Goal: Register for event/course

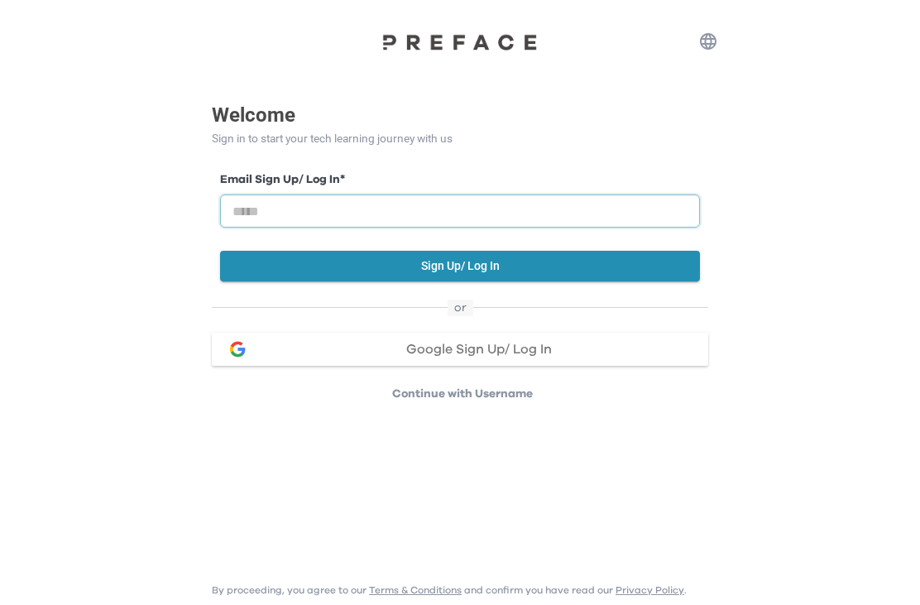
click at [637, 207] on input "email" at bounding box center [460, 211] width 480 height 33
type input "**********"
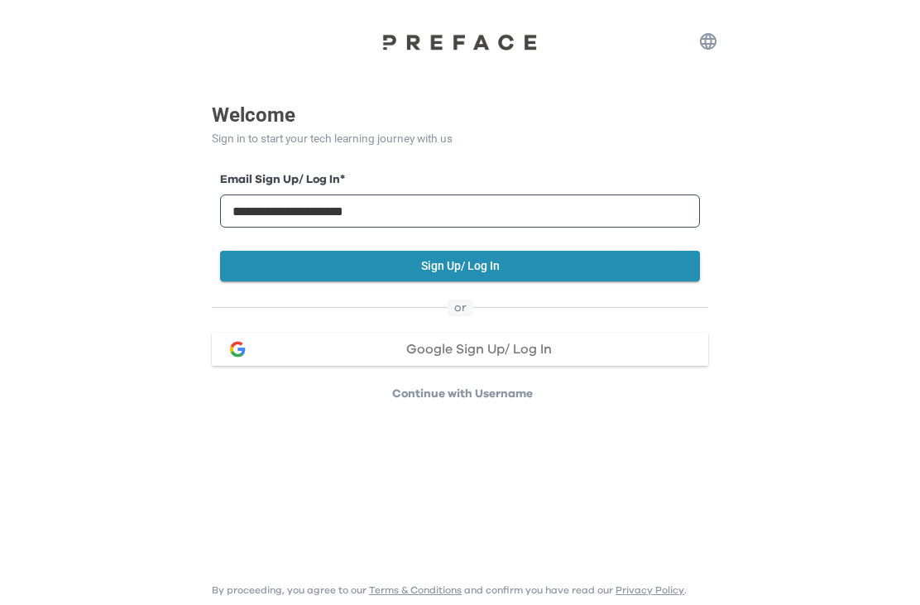
click at [517, 259] on button "Sign Up/ Log In" at bounding box center [460, 266] width 480 height 31
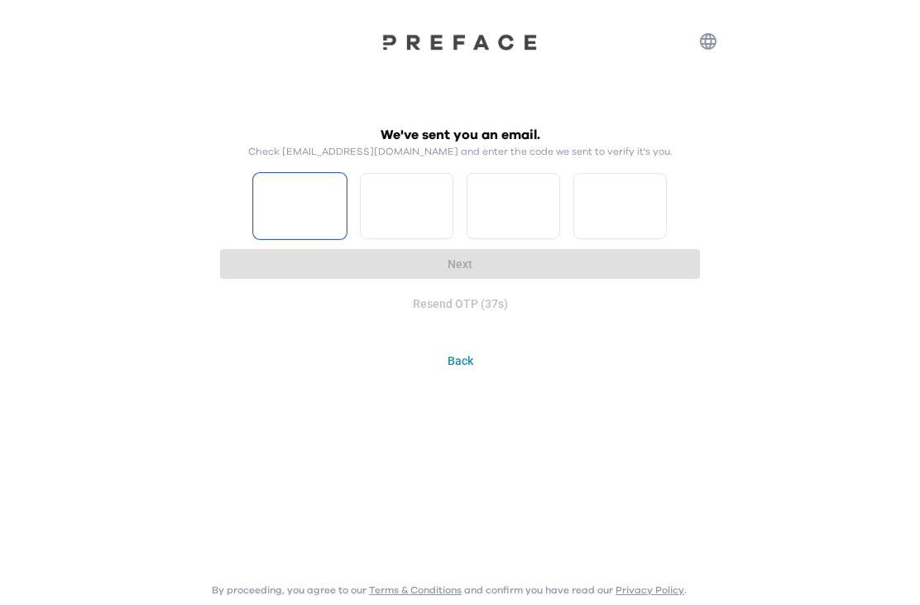
click at [308, 208] on input "Please enter OTP character 1" at bounding box center [300, 206] width 94 height 66
type input "*"
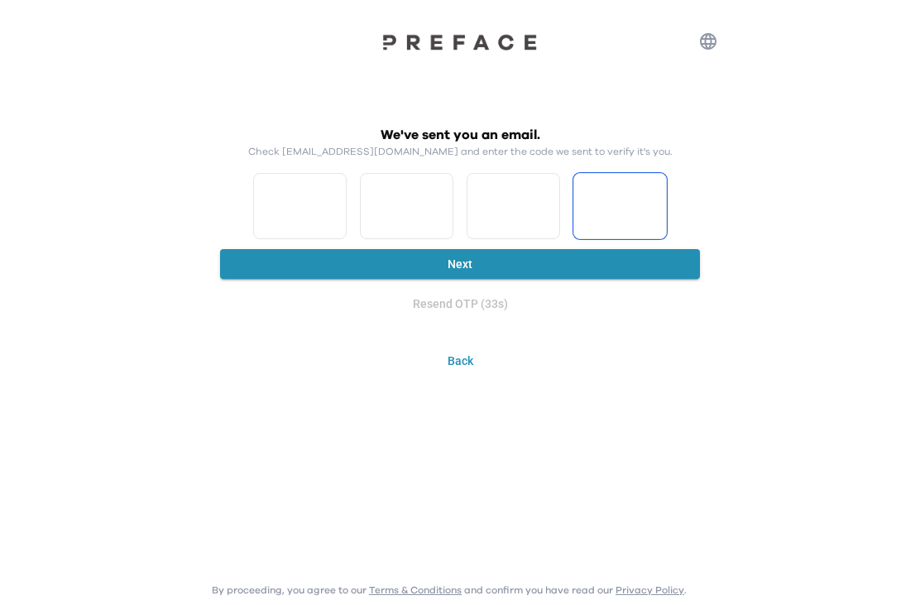
type input "*"
click at [490, 253] on button "Next" at bounding box center [460, 264] width 480 height 31
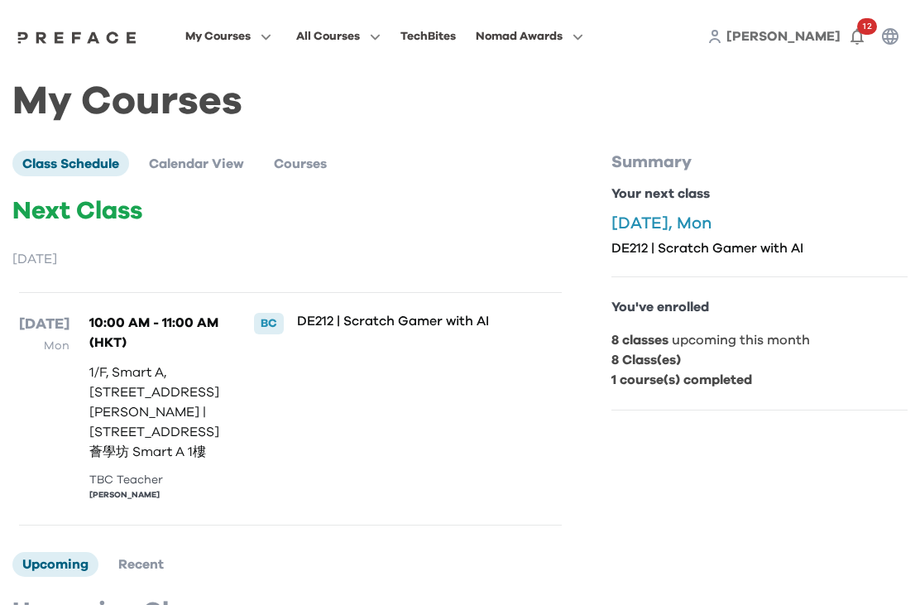
click at [638, 343] on b "8 classes" at bounding box center [640, 340] width 57 height 13
click at [668, 344] on b "8 classes" at bounding box center [640, 340] width 57 height 13
click at [215, 172] on li "Calendar View" at bounding box center [196, 163] width 115 height 25
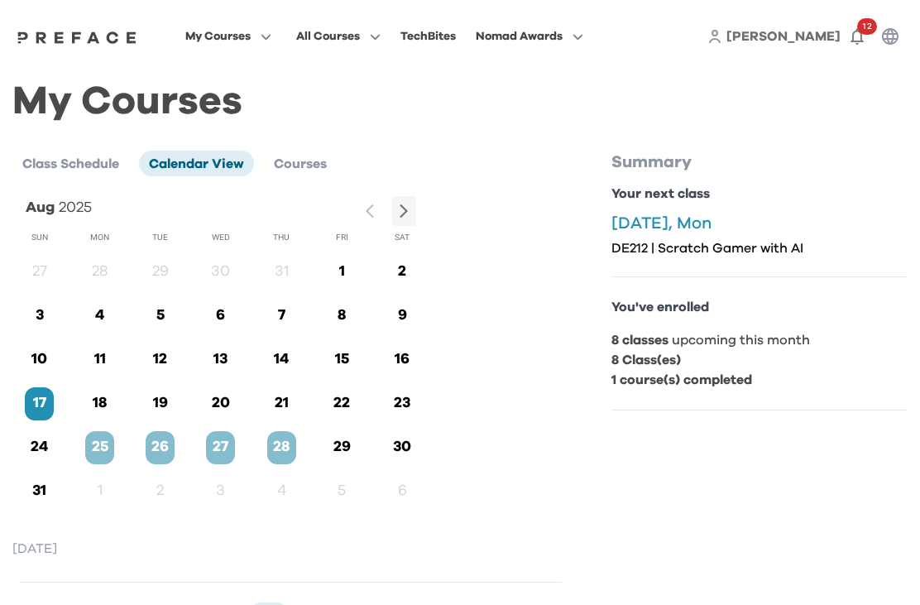
click at [306, 172] on li "Courses" at bounding box center [300, 163] width 73 height 25
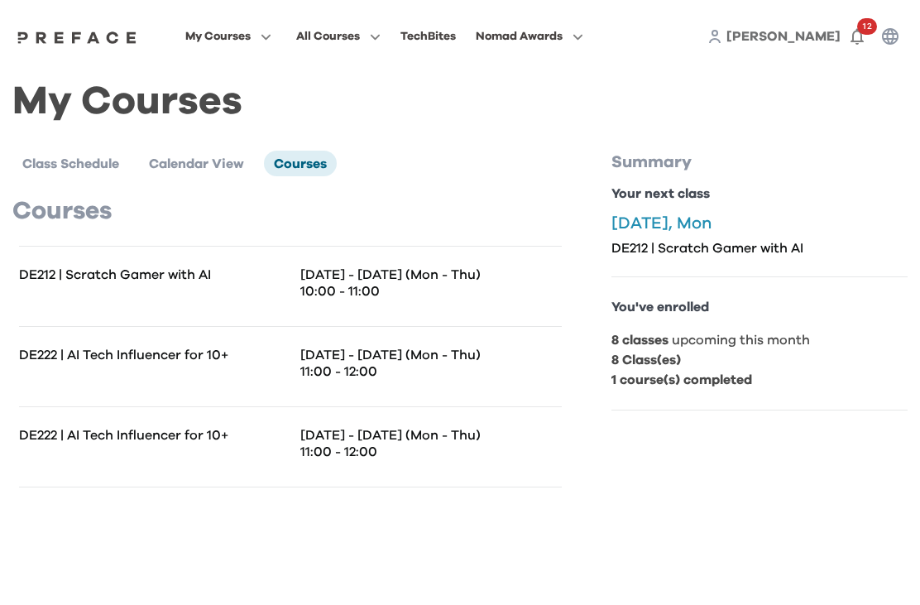
click at [207, 166] on span "Calendar View" at bounding box center [196, 163] width 95 height 13
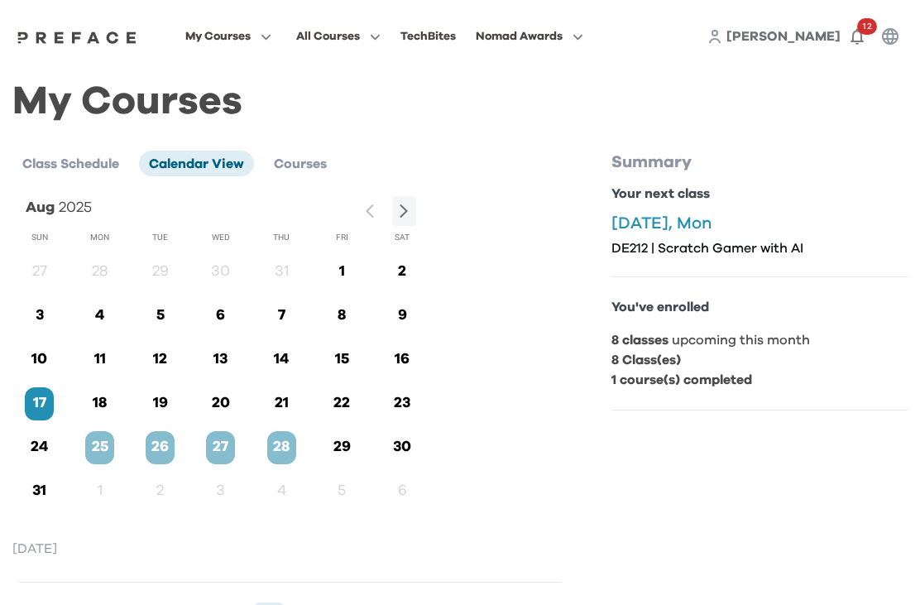
click at [35, 411] on p "17" at bounding box center [39, 403] width 29 height 22
click at [106, 447] on p "25" at bounding box center [99, 447] width 29 height 22
click at [853, 40] on icon "button" at bounding box center [857, 37] width 13 height 17
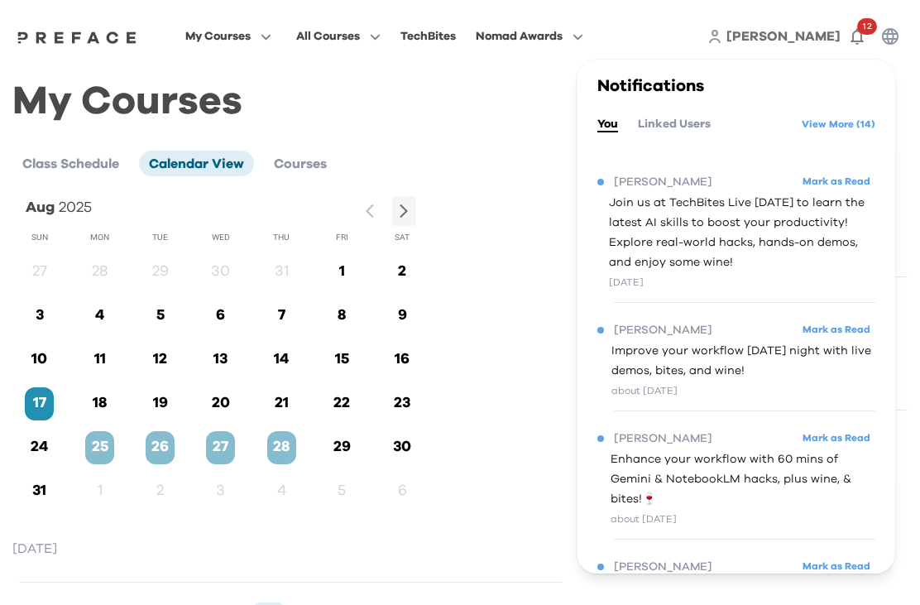
click at [813, 237] on span "Join us at TechBites Live [DATE] to learn the latest AI skills to boost your pr…" at bounding box center [742, 232] width 267 height 79
click at [669, 220] on span "Join us at TechBites Live [DATE] to learn the latest AI skills to boost your pr…" at bounding box center [742, 232] width 267 height 79
click at [676, 233] on span "Join us at TechBites Live [DATE] to learn the latest AI skills to boost your pr…" at bounding box center [742, 232] width 267 height 79
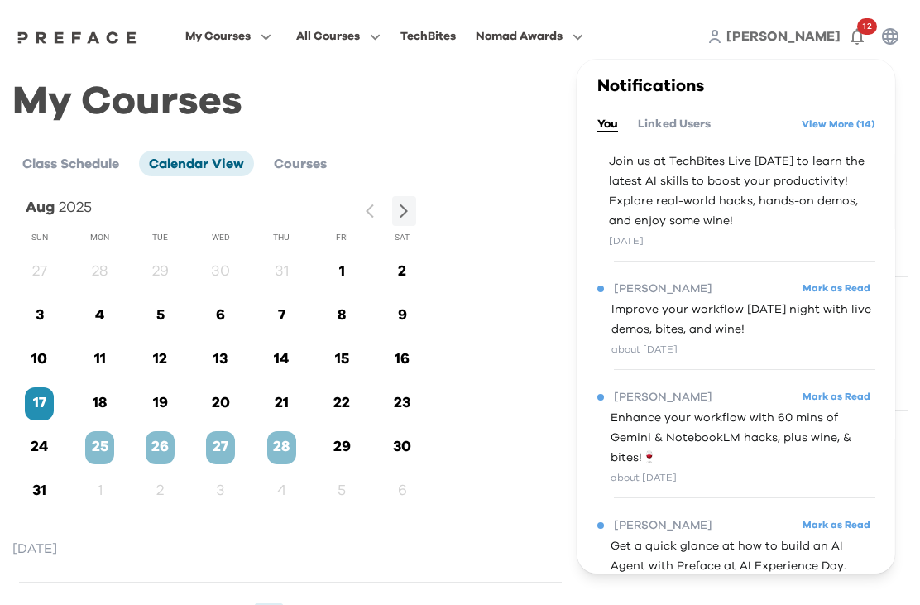
click at [738, 325] on span "Improve your workflow [DATE] night with live demos, bites, and wine!" at bounding box center [744, 320] width 264 height 40
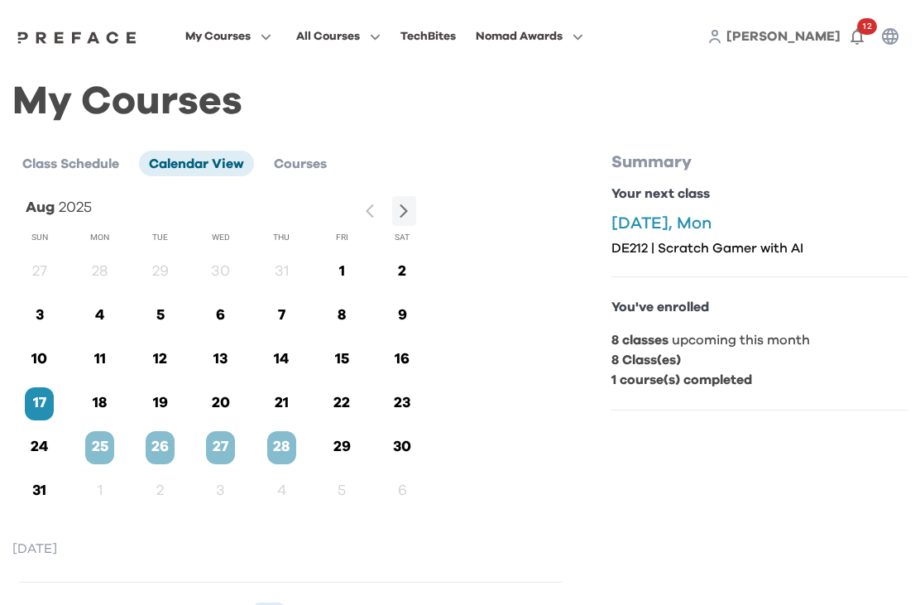
click at [141, 40] on img at bounding box center [76, 37] width 127 height 13
